Goal: Complete application form: Complete application form

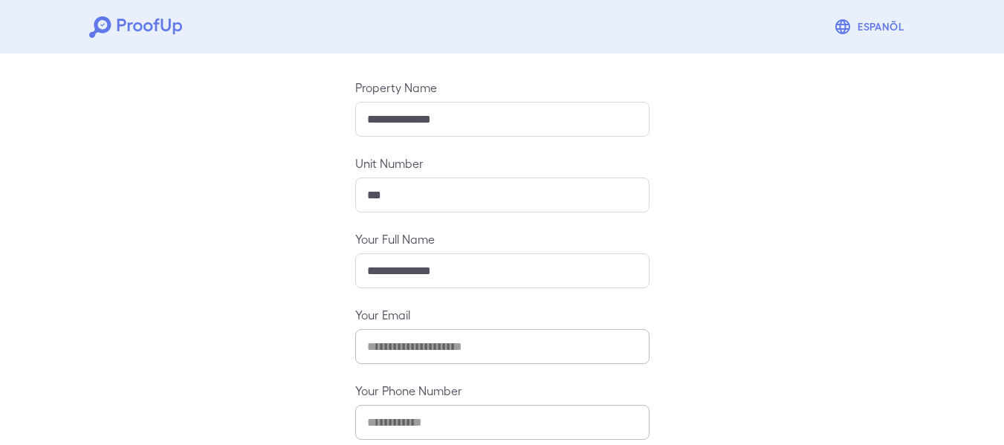
scroll to position [228, 0]
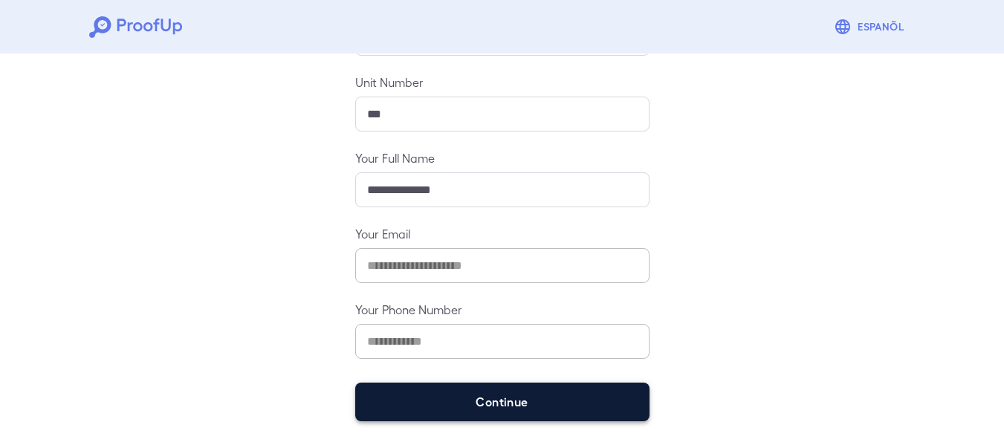
click at [567, 392] on button "Continue" at bounding box center [502, 402] width 294 height 39
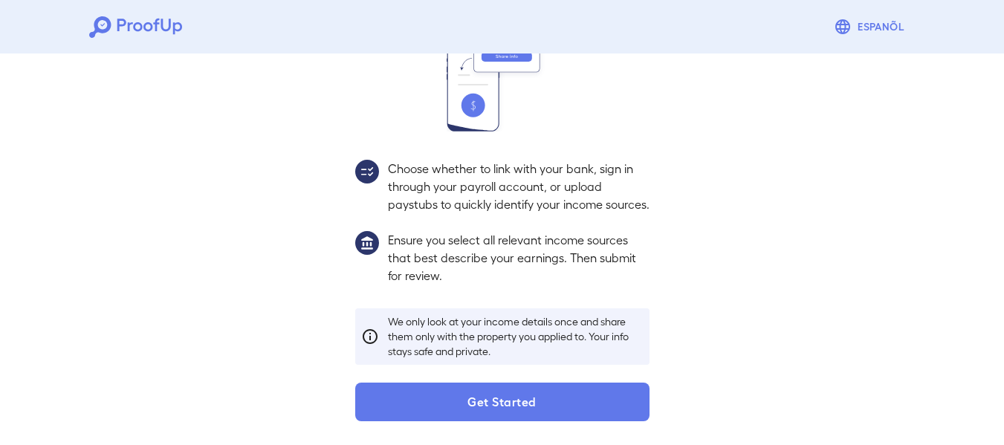
scroll to position [207, 0]
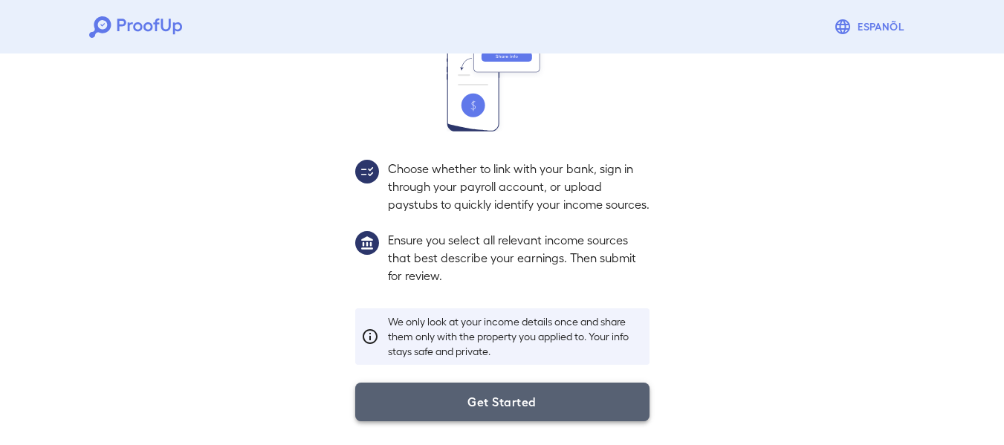
click at [557, 421] on button "Get Started" at bounding box center [502, 402] width 294 height 39
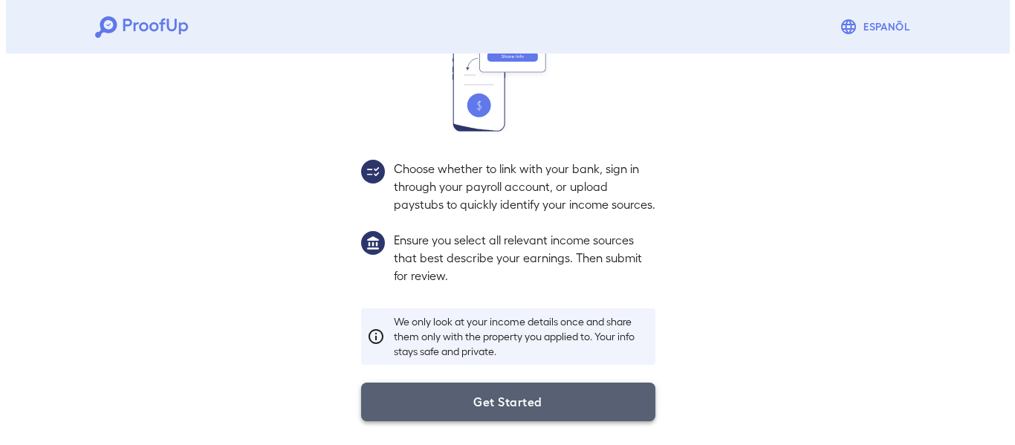
scroll to position [123, 0]
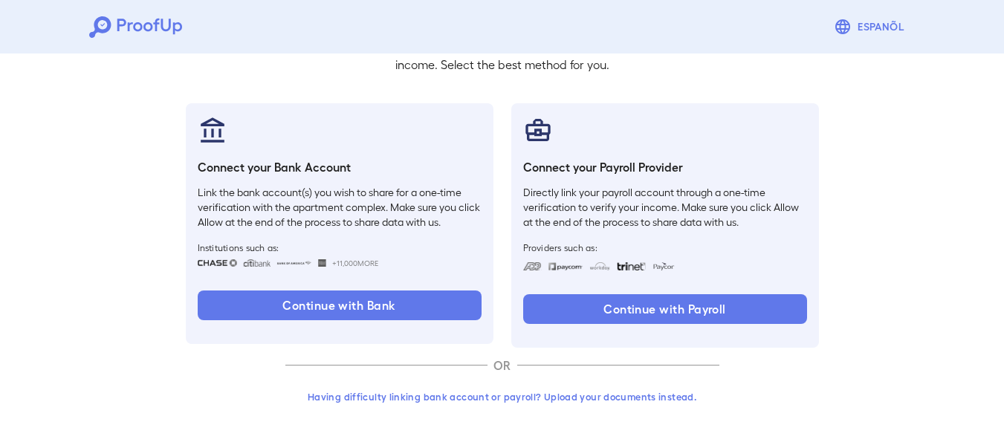
click at [511, 389] on button "Having difficulty linking bank account or payroll? Upload your documents instea…" at bounding box center [502, 396] width 434 height 27
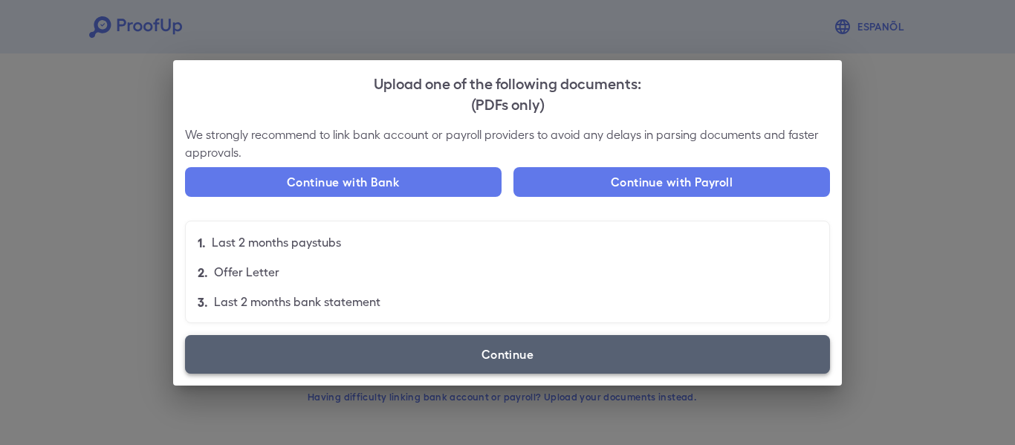
click at [461, 342] on label "Continue" at bounding box center [507, 354] width 645 height 39
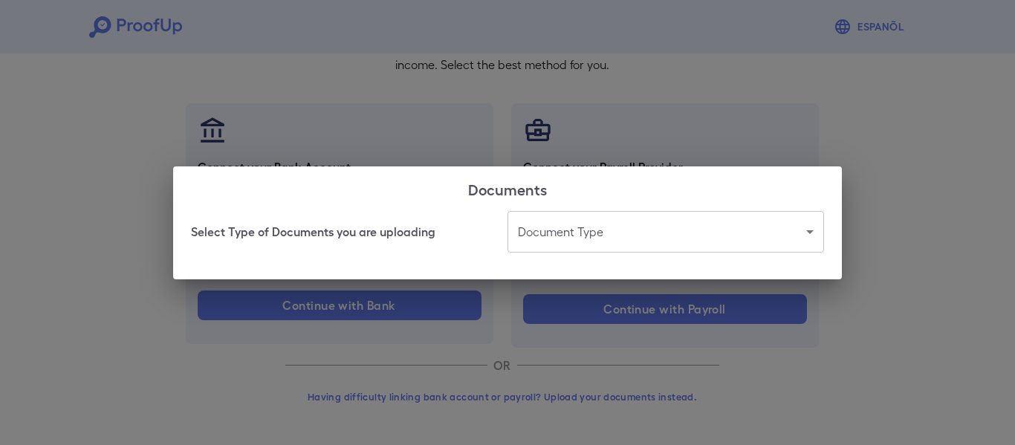
click at [554, 230] on body "Espanõl Go back How Would You Like to Verify Your Income? There are multiple wa…" at bounding box center [507, 161] width 1015 height 568
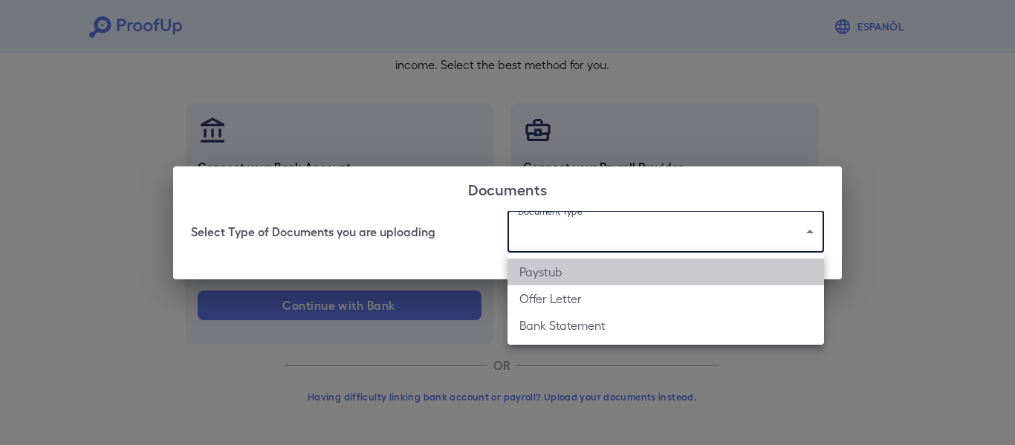
click at [583, 272] on li "Paystub" at bounding box center [666, 272] width 317 height 27
type input "*******"
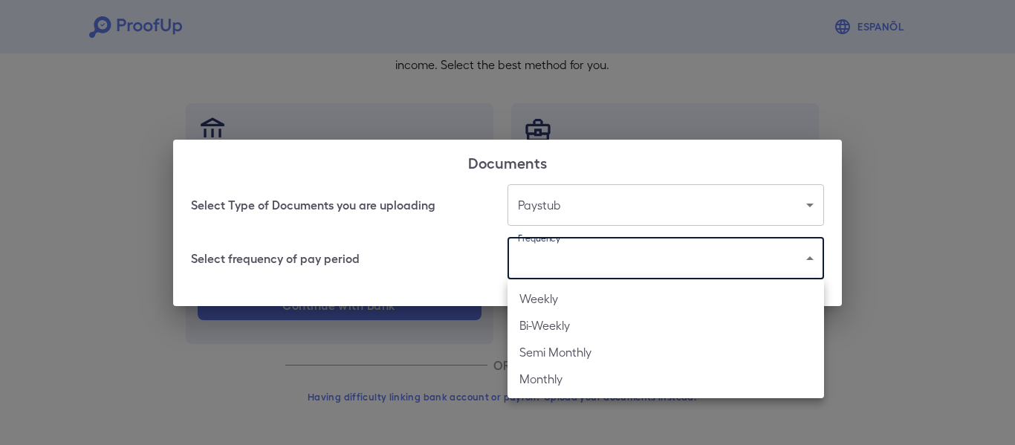
click at [581, 270] on body "Espanõl Go back How Would You Like to Verify Your Income? There are multiple wa…" at bounding box center [507, 161] width 1015 height 568
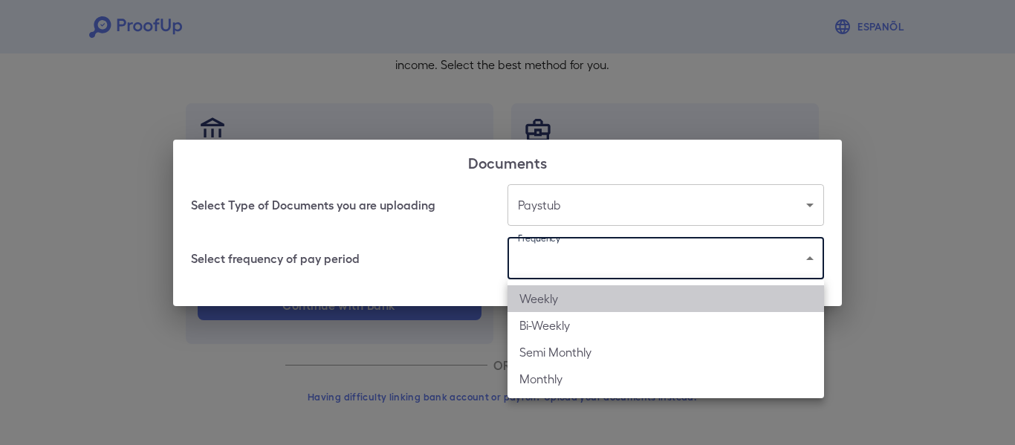
click at [590, 301] on li "Weekly" at bounding box center [666, 298] width 317 height 27
type input "******"
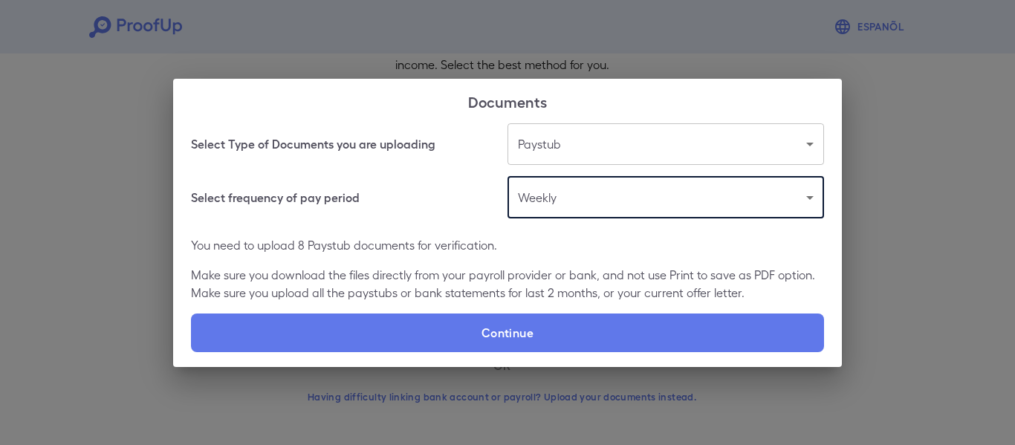
click at [590, 308] on div "Select Type of Documents you are uploading Paystub ******* ​ Select frequency o…" at bounding box center [507, 245] width 669 height 244
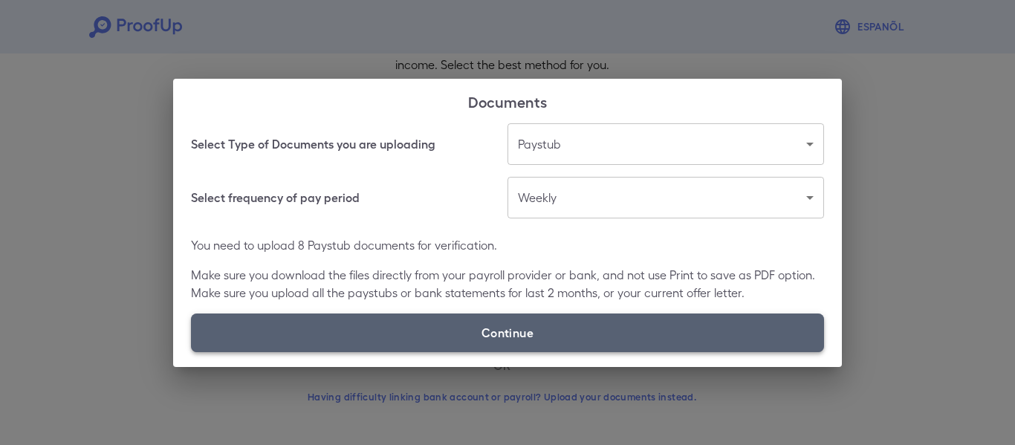
click at [594, 320] on label "Continue" at bounding box center [507, 333] width 633 height 39
click at [192, 351] on input "Continue" at bounding box center [191, 351] width 1 height 1
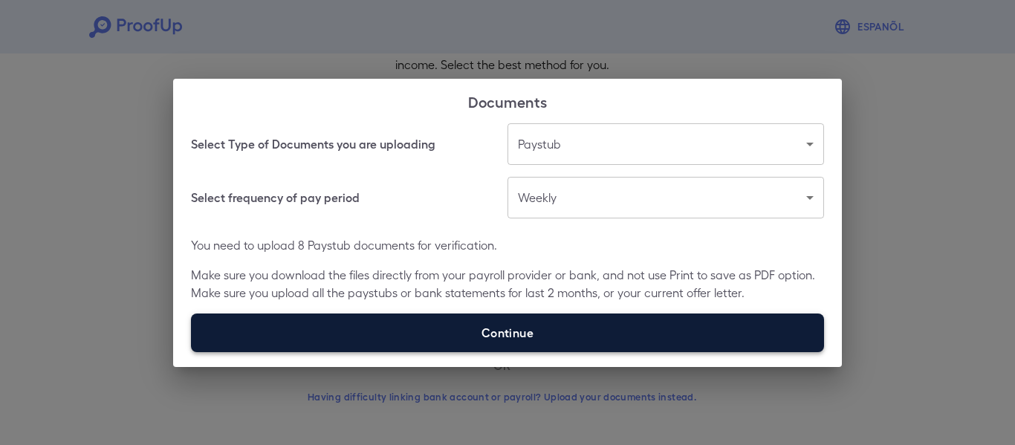
type input "**********"
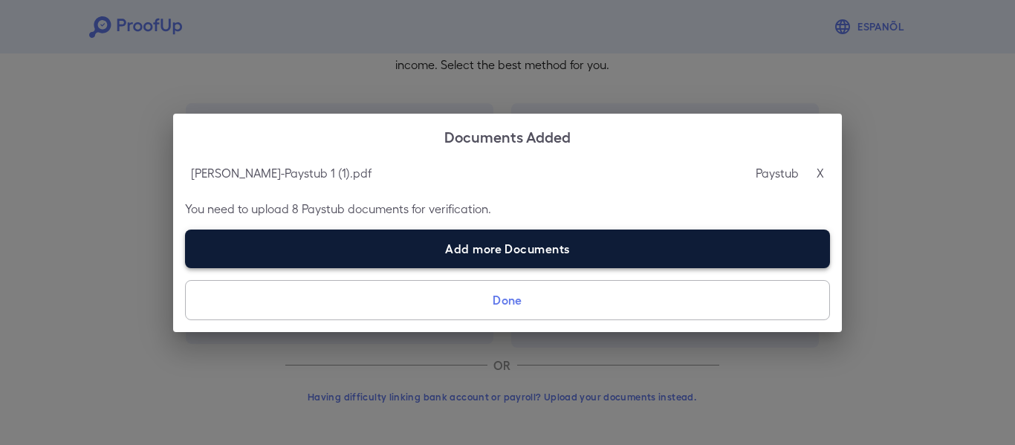
click at [371, 241] on label "Add more Documents" at bounding box center [507, 249] width 645 height 39
click at [186, 268] on input "Add more Documents" at bounding box center [185, 268] width 1 height 1
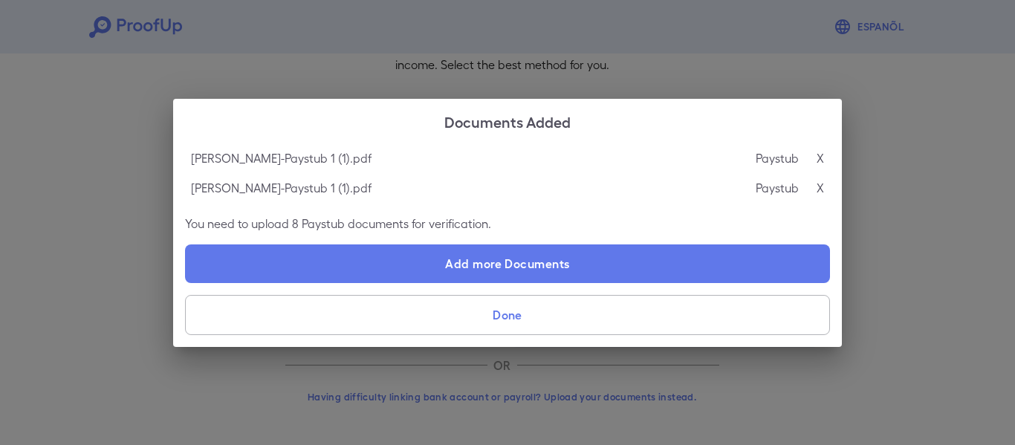
click at [814, 188] on div "Paystub X" at bounding box center [790, 188] width 68 height 18
click at [821, 189] on p "X" at bounding box center [820, 188] width 7 height 18
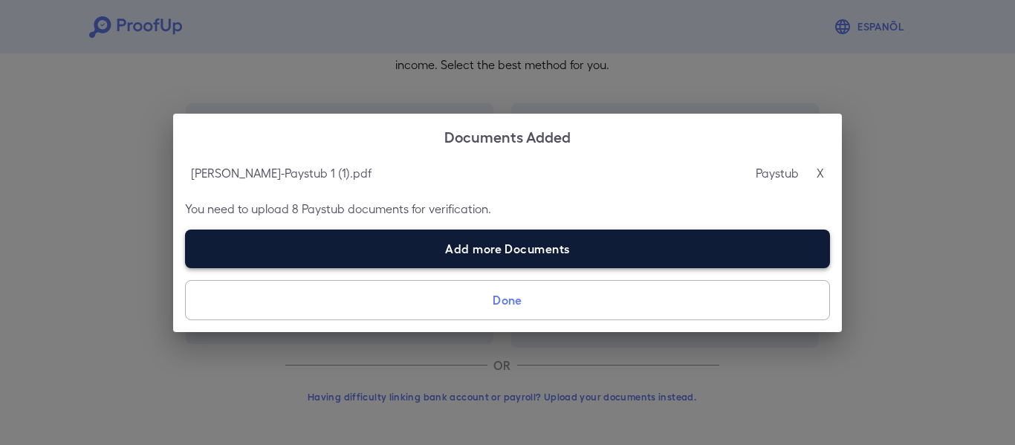
click at [689, 250] on label "Add more Documents" at bounding box center [507, 249] width 645 height 39
click at [186, 268] on input "Add more Documents" at bounding box center [185, 268] width 1 height 1
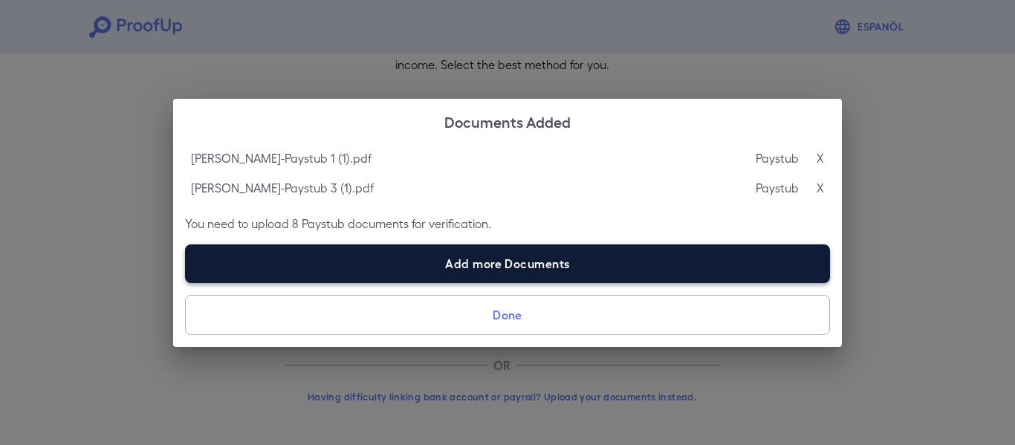
click at [487, 270] on label "Add more Documents" at bounding box center [507, 263] width 645 height 39
click at [186, 282] on input "Add more Documents" at bounding box center [185, 282] width 1 height 1
click at [451, 263] on label "Add more Documents" at bounding box center [507, 263] width 645 height 39
click at [186, 282] on input "Add more Documents" at bounding box center [185, 282] width 1 height 1
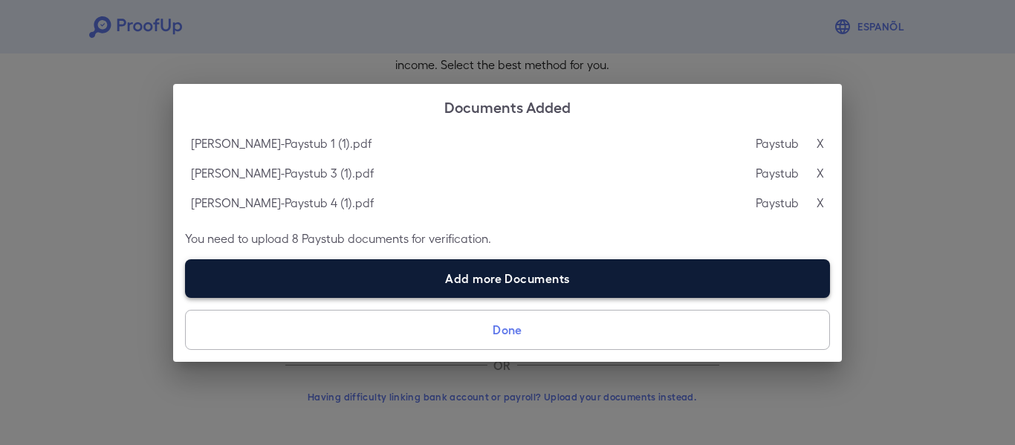
click at [458, 271] on label "Add more Documents" at bounding box center [507, 278] width 645 height 39
click at [186, 297] on input "Add more Documents" at bounding box center [185, 297] width 1 height 1
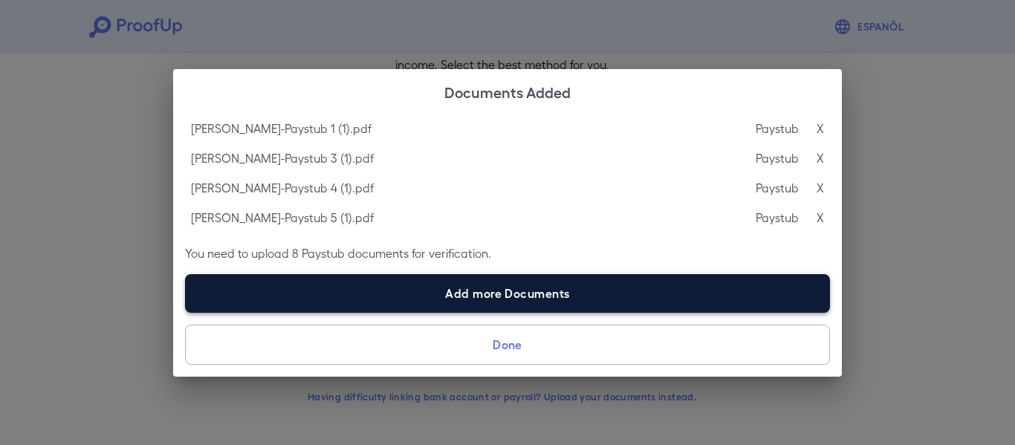
click at [506, 290] on label "Add more Documents" at bounding box center [507, 293] width 645 height 39
click at [186, 312] on input "Add more Documents" at bounding box center [185, 312] width 1 height 1
type input "**********"
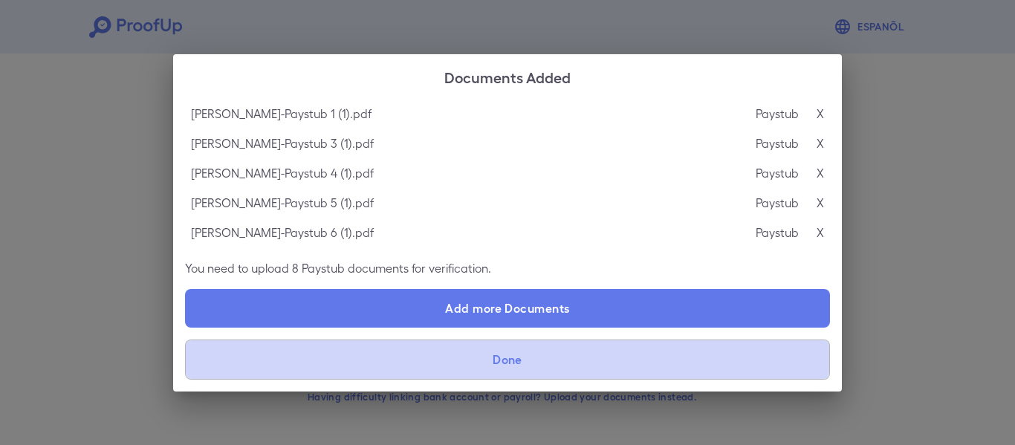
click at [551, 362] on button "Done" at bounding box center [507, 360] width 645 height 40
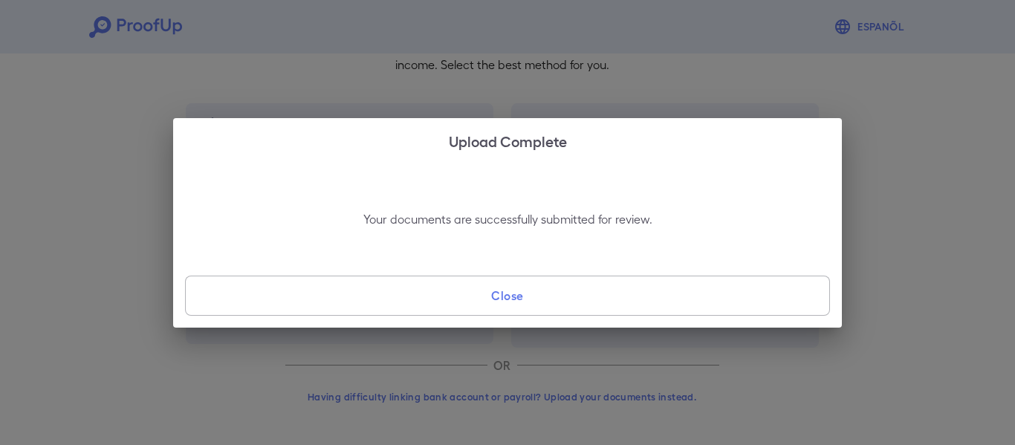
click at [507, 294] on button "Close" at bounding box center [507, 296] width 645 height 40
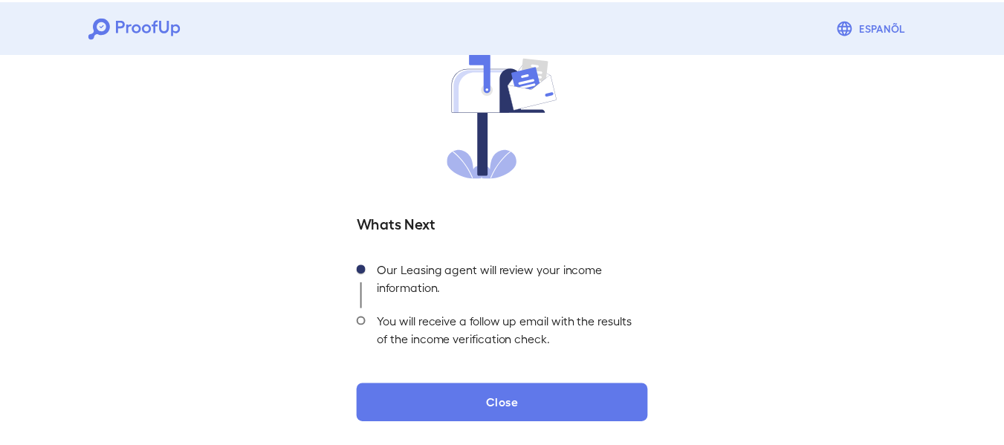
scroll to position [13, 0]
